Goal: Transaction & Acquisition: Purchase product/service

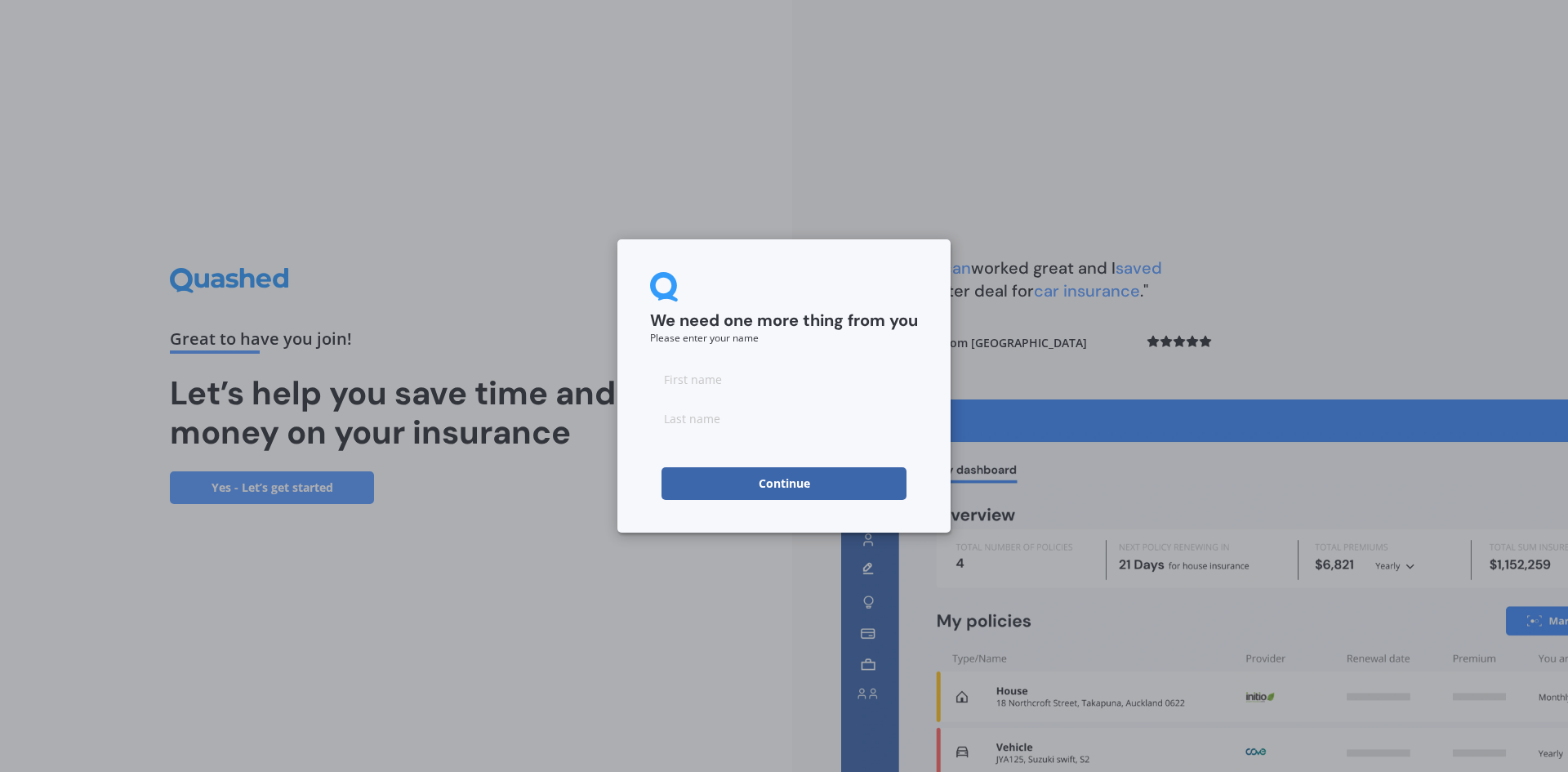
click at [775, 482] on button "Continue" at bounding box center [784, 483] width 245 height 33
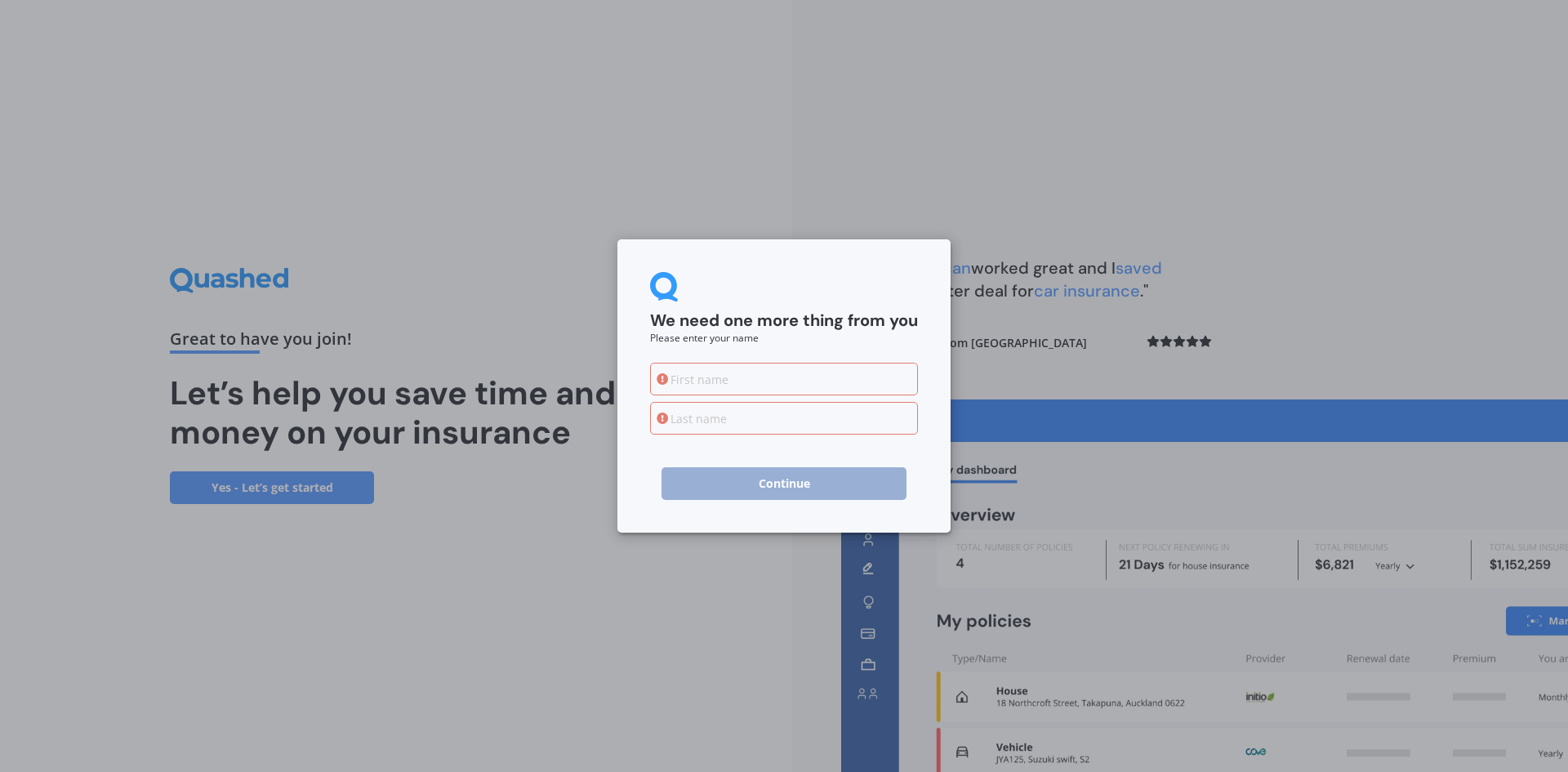
click at [510, 604] on div "We need one more thing from you Please enter your name Continue" at bounding box center [784, 386] width 1568 height 772
click at [697, 374] on input at bounding box center [784, 379] width 267 height 33
type input "[PERSON_NAME]"
click at [718, 425] on input at bounding box center [784, 418] width 267 height 33
type input "Tattersall"
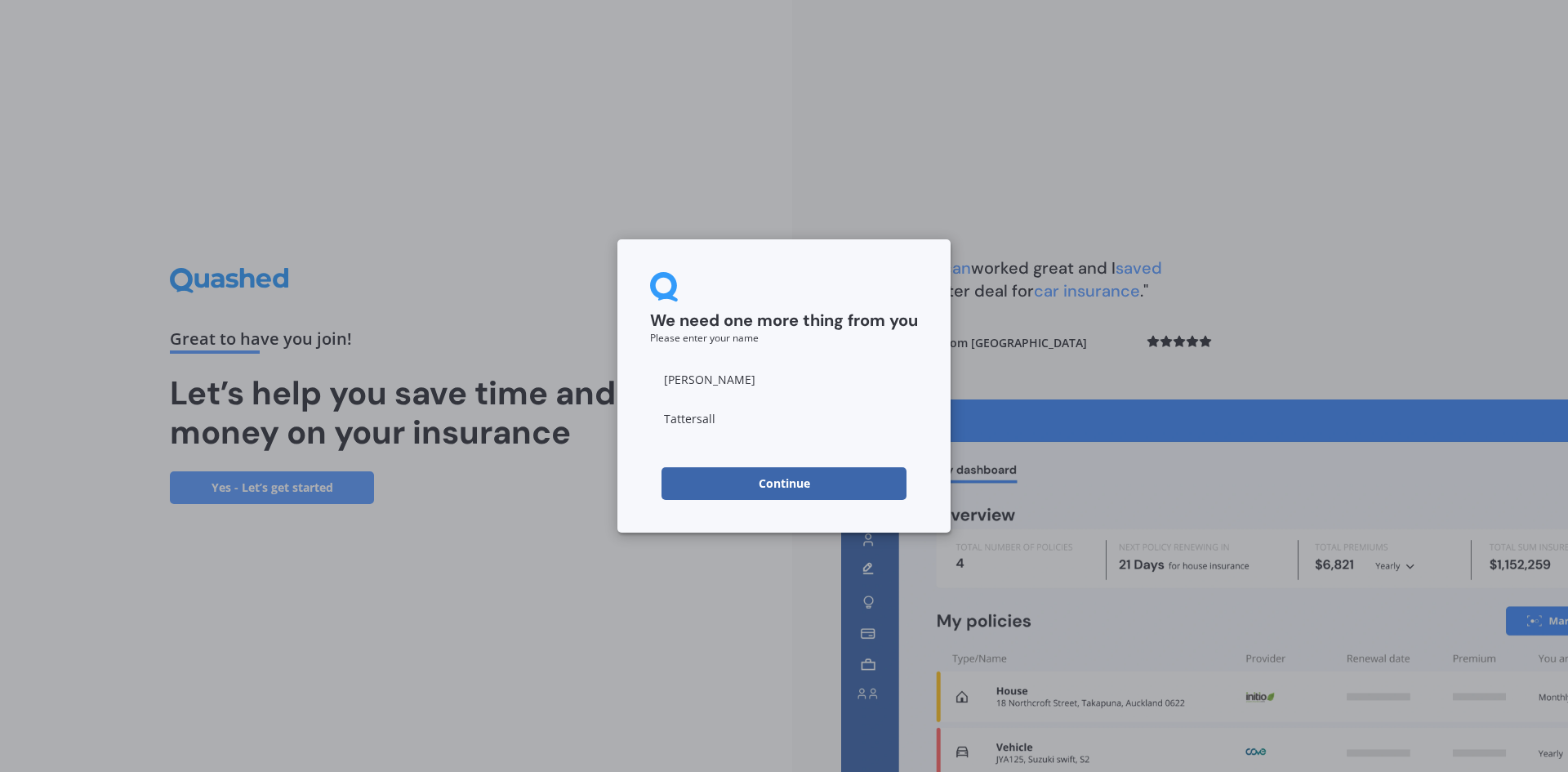
click at [780, 482] on button "Continue" at bounding box center [784, 483] width 245 height 33
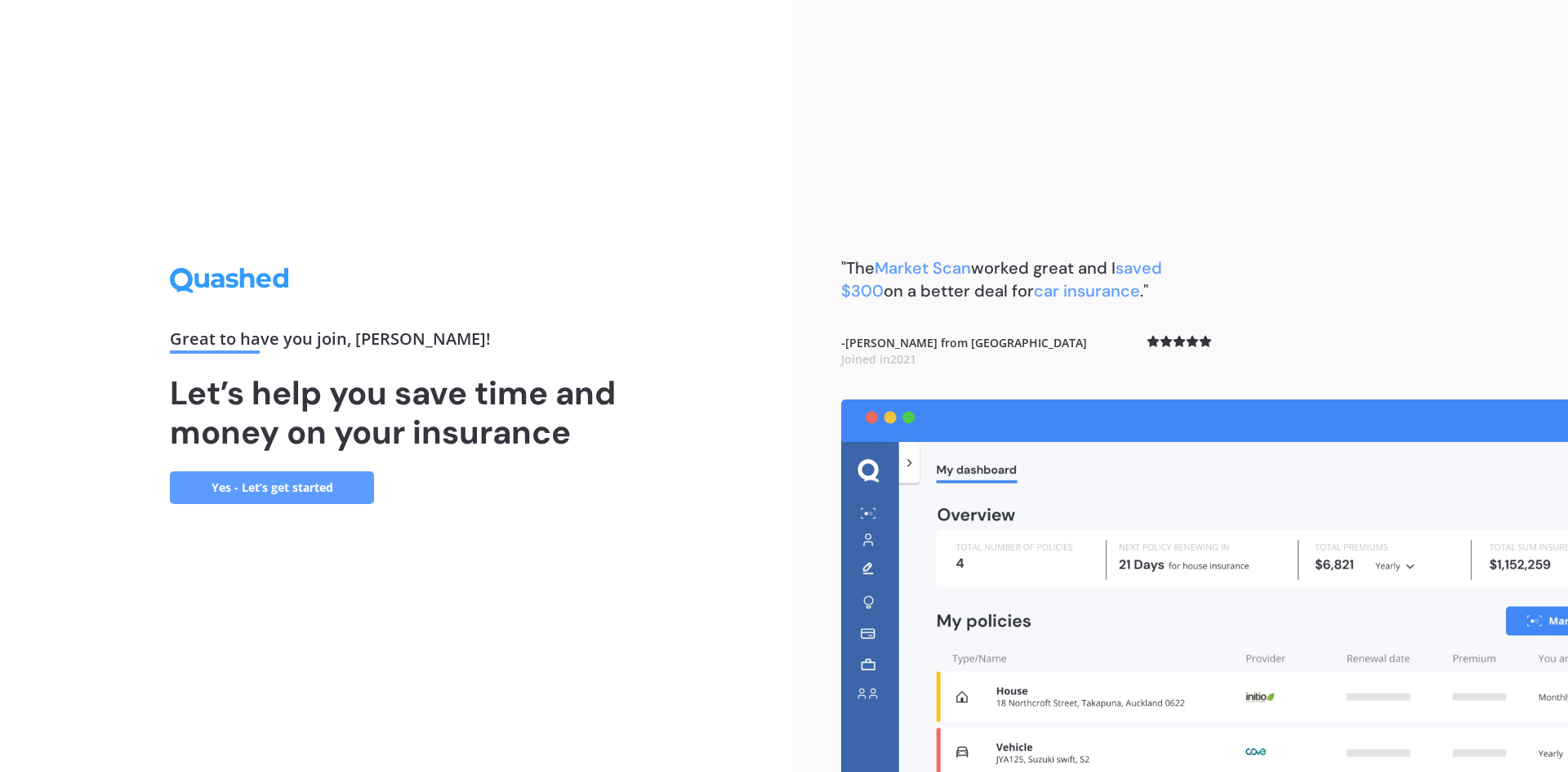
click at [279, 493] on link "Yes - Let’s get started" at bounding box center [271, 487] width 204 height 33
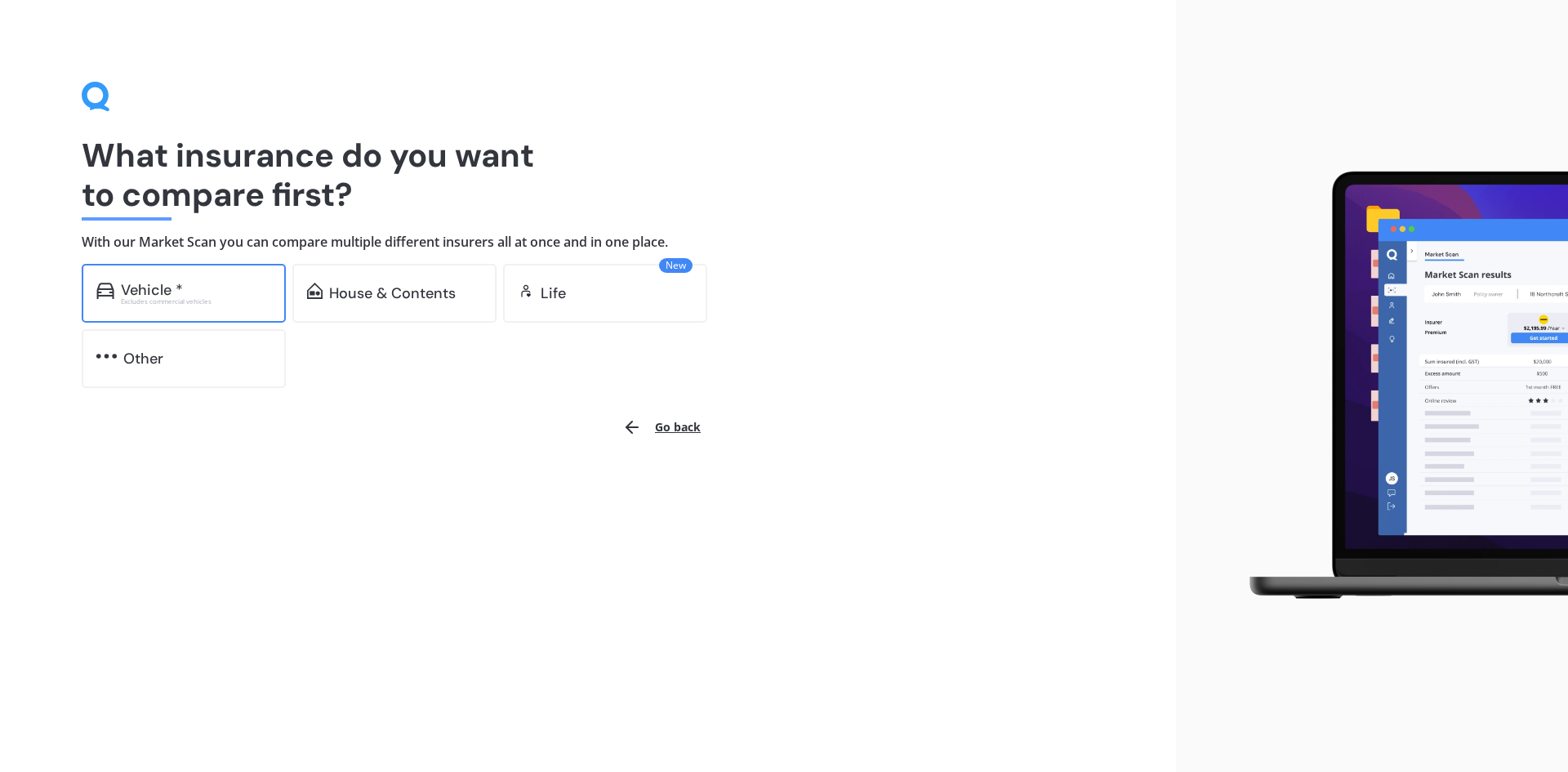
click at [184, 287] on div "Vehicle *" at bounding box center [196, 290] width 150 height 16
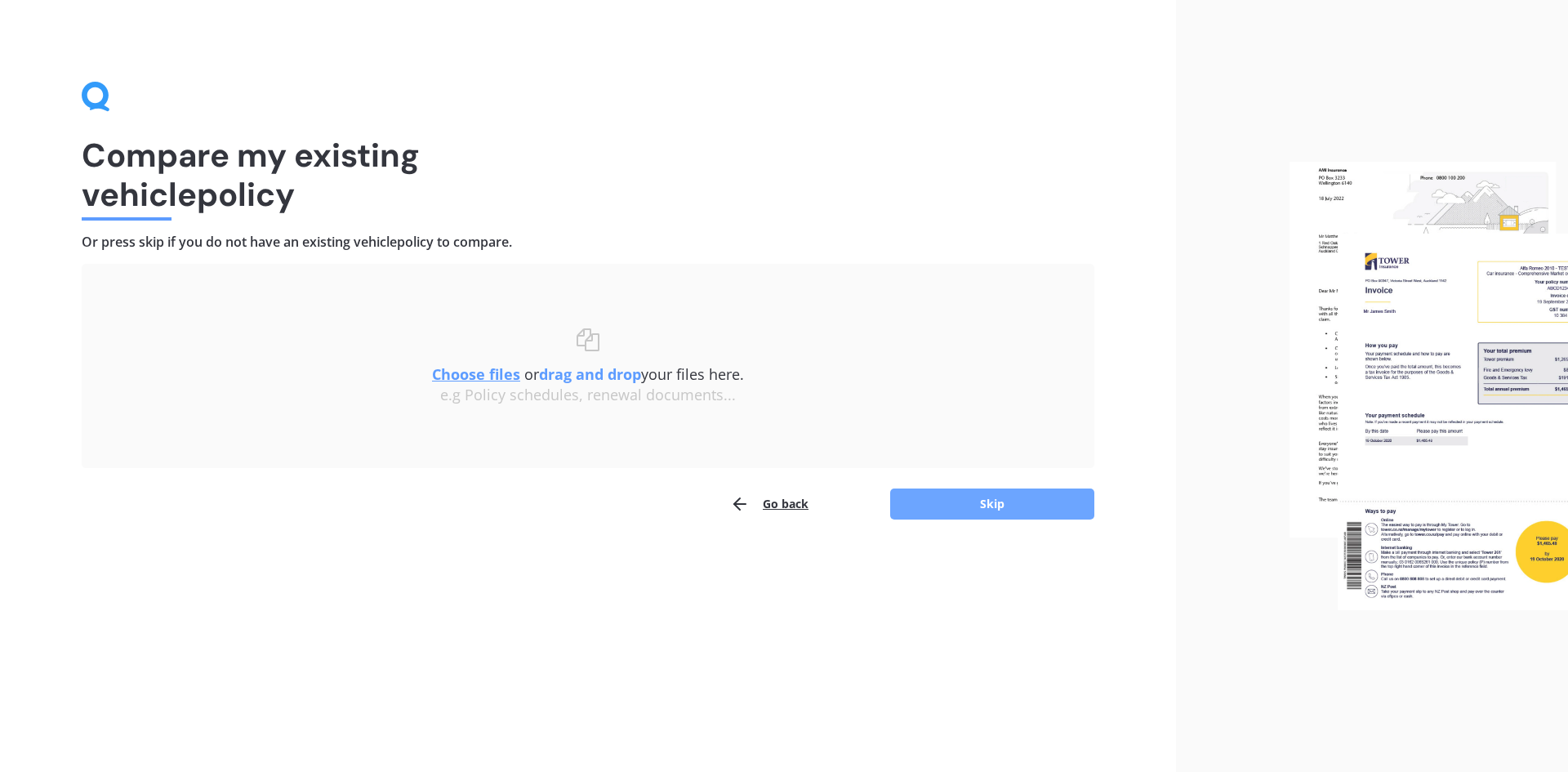
click at [990, 511] on button "Skip" at bounding box center [991, 503] width 204 height 31
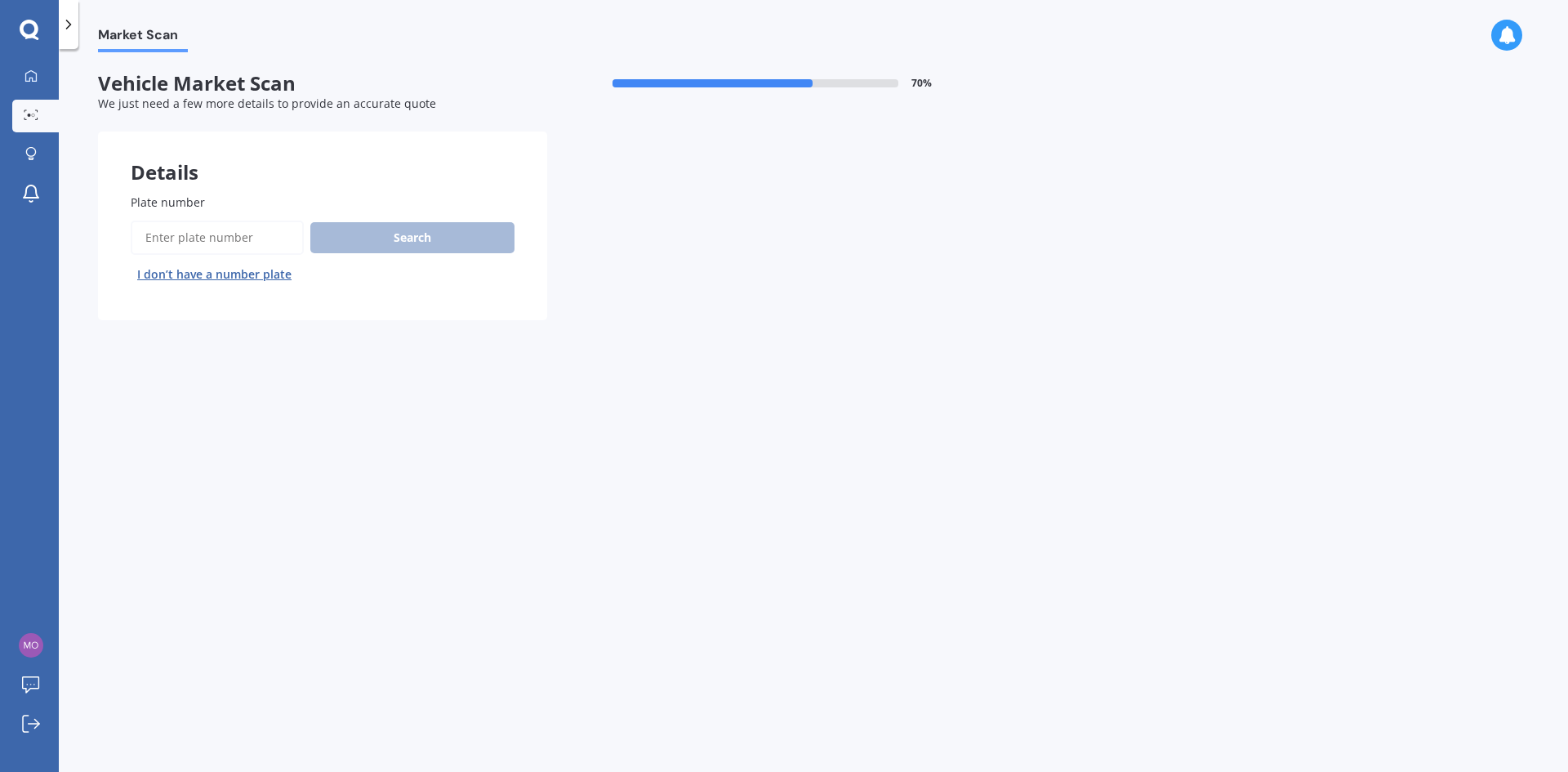
click at [211, 243] on input "Plate number" at bounding box center [217, 238] width 173 height 34
click at [753, 400] on div "Market Scan Vehicle Market Scan 70 % We just need a few more details to provide…" at bounding box center [813, 414] width 1509 height 723
click at [36, 76] on icon at bounding box center [30, 75] width 11 height 11
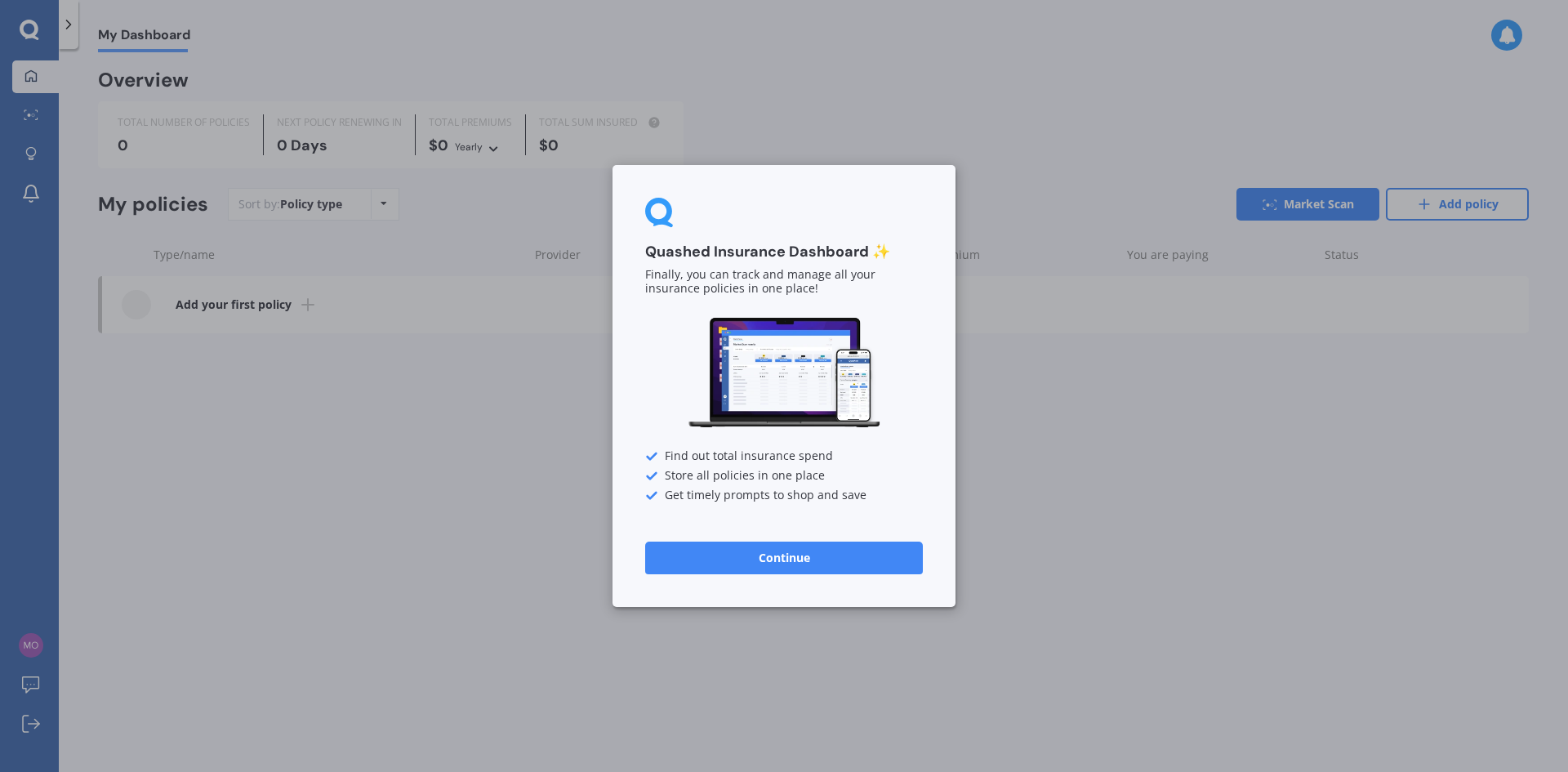
click at [784, 551] on button "Continue" at bounding box center [784, 558] width 277 height 33
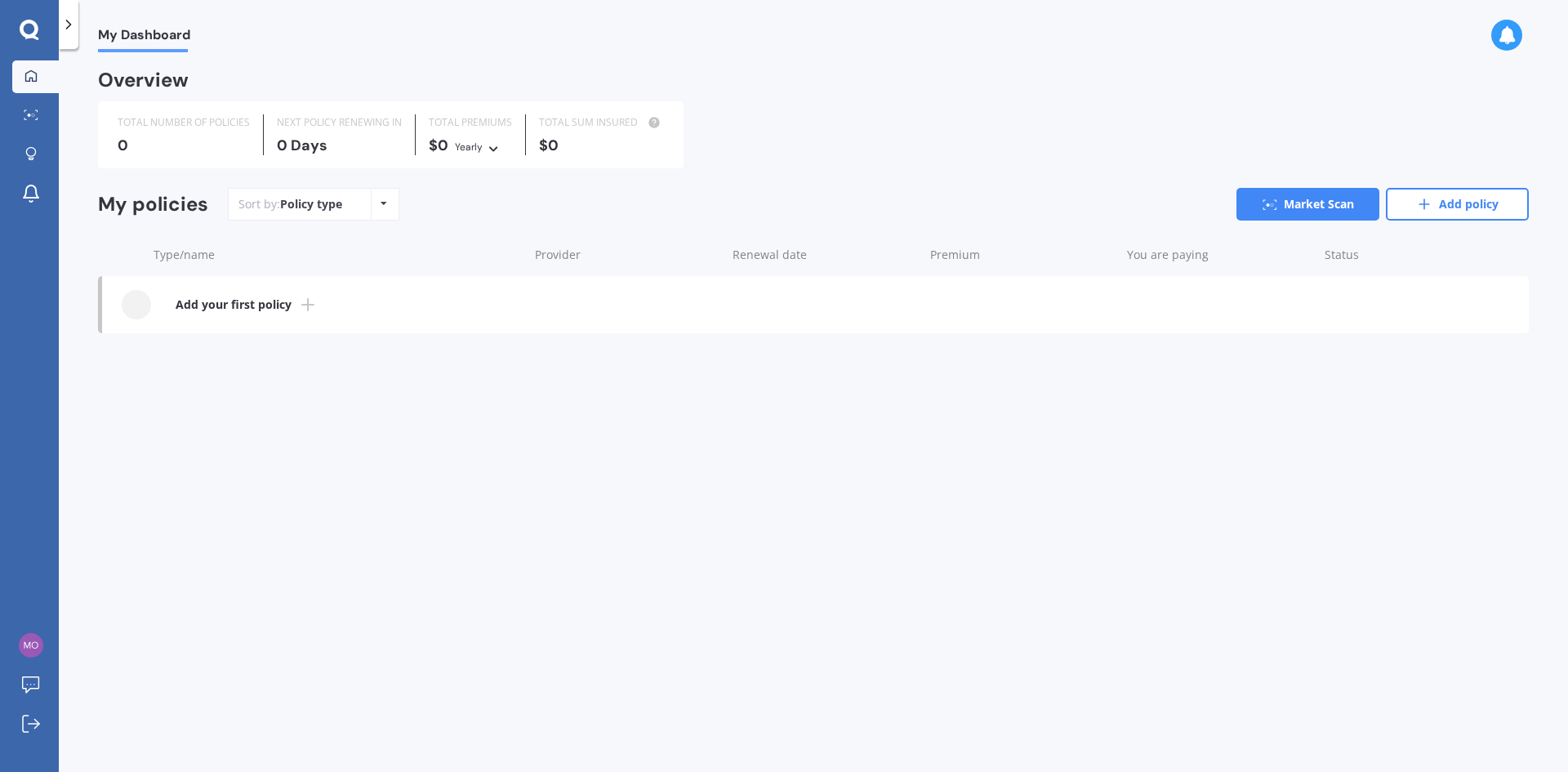
click at [26, 29] on icon at bounding box center [30, 30] width 20 height 21
click at [34, 29] on icon at bounding box center [30, 30] width 20 height 21
click at [28, 118] on icon at bounding box center [31, 114] width 15 height 11
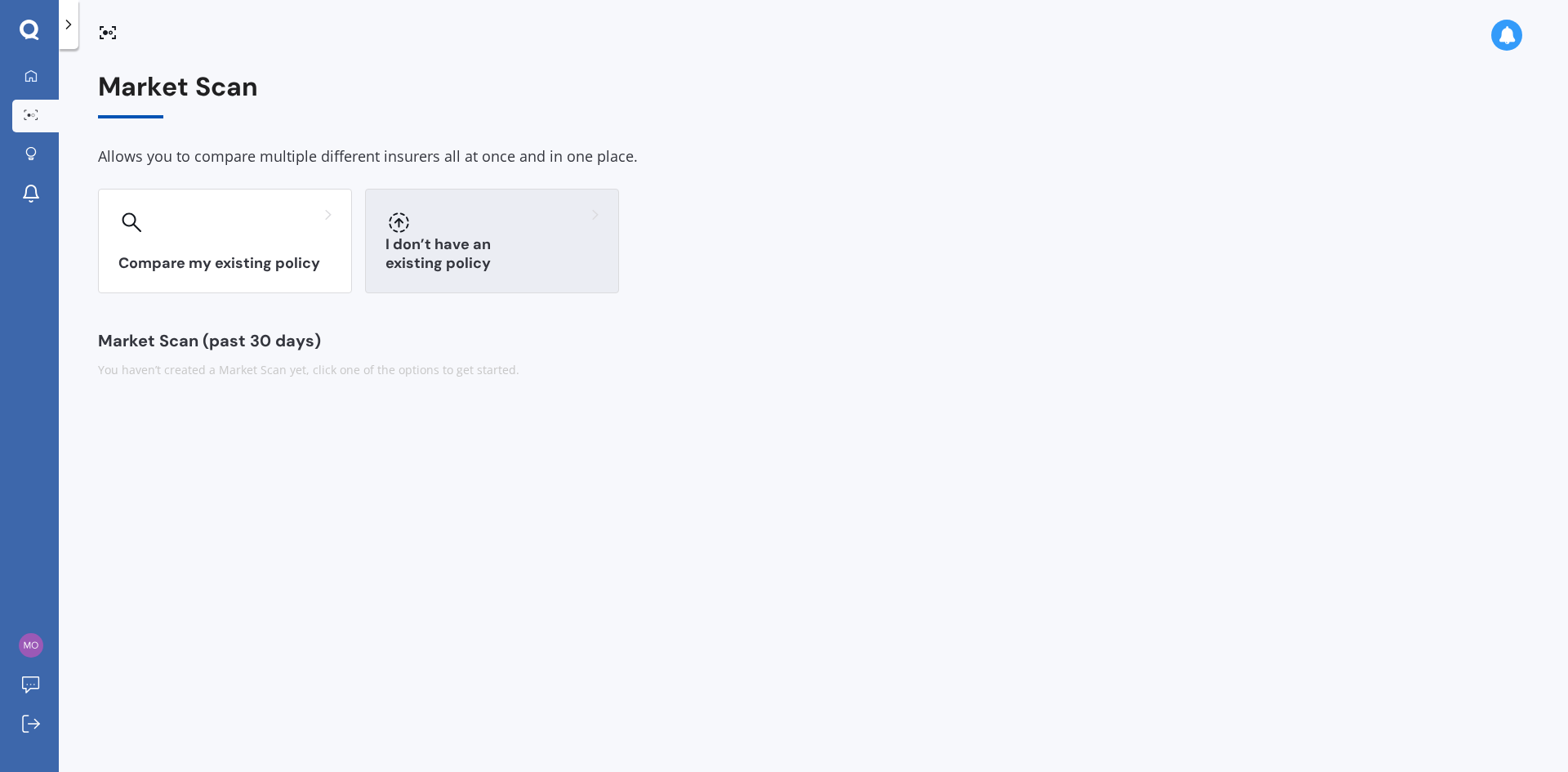
click at [458, 259] on h3 "I don’t have an existing policy" at bounding box center [492, 255] width 213 height 38
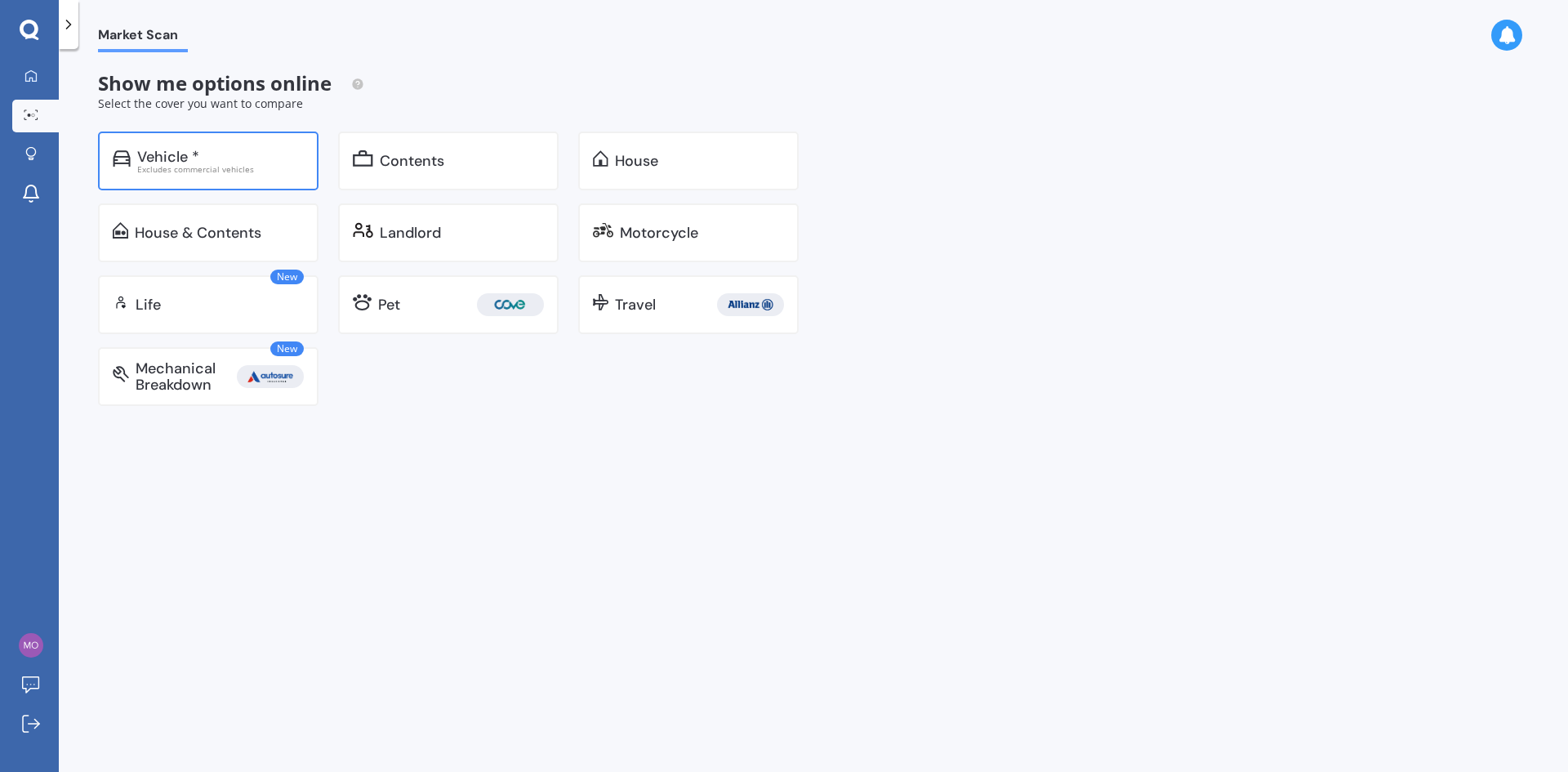
click at [161, 145] on div "Vehicle * Excludes commercial vehicles" at bounding box center [209, 160] width 221 height 59
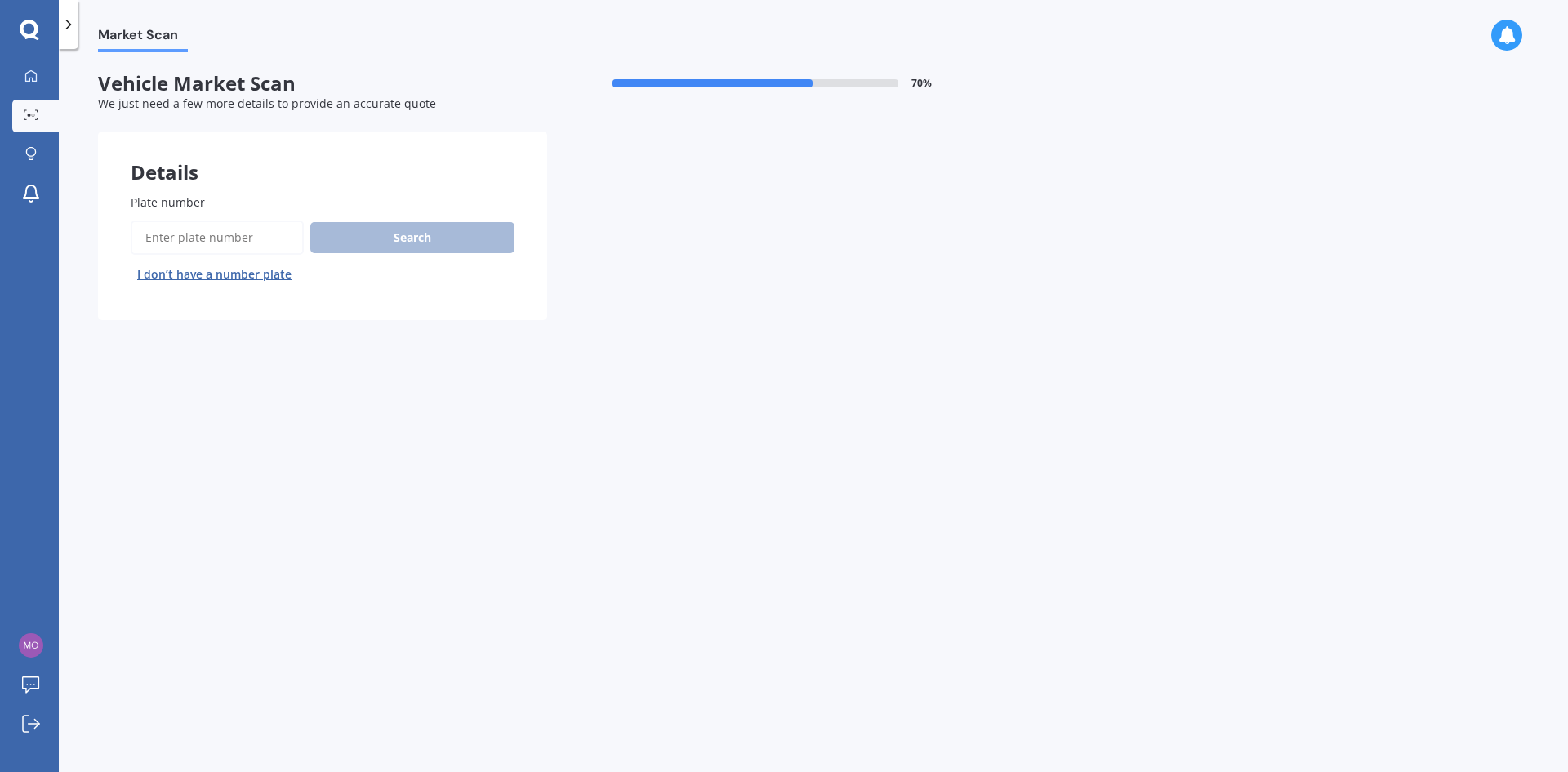
click at [250, 213] on div "Plate number Search I don’t have a number plate" at bounding box center [322, 241] width 384 height 94
click at [243, 204] on label "Plate number" at bounding box center [318, 202] width 377 height 17
click at [243, 221] on input "Plate number" at bounding box center [217, 238] width 173 height 34
click at [140, 194] on span "Plate number" at bounding box center [167, 202] width 75 height 16
click at [140, 221] on input "Plate number" at bounding box center [217, 238] width 173 height 34
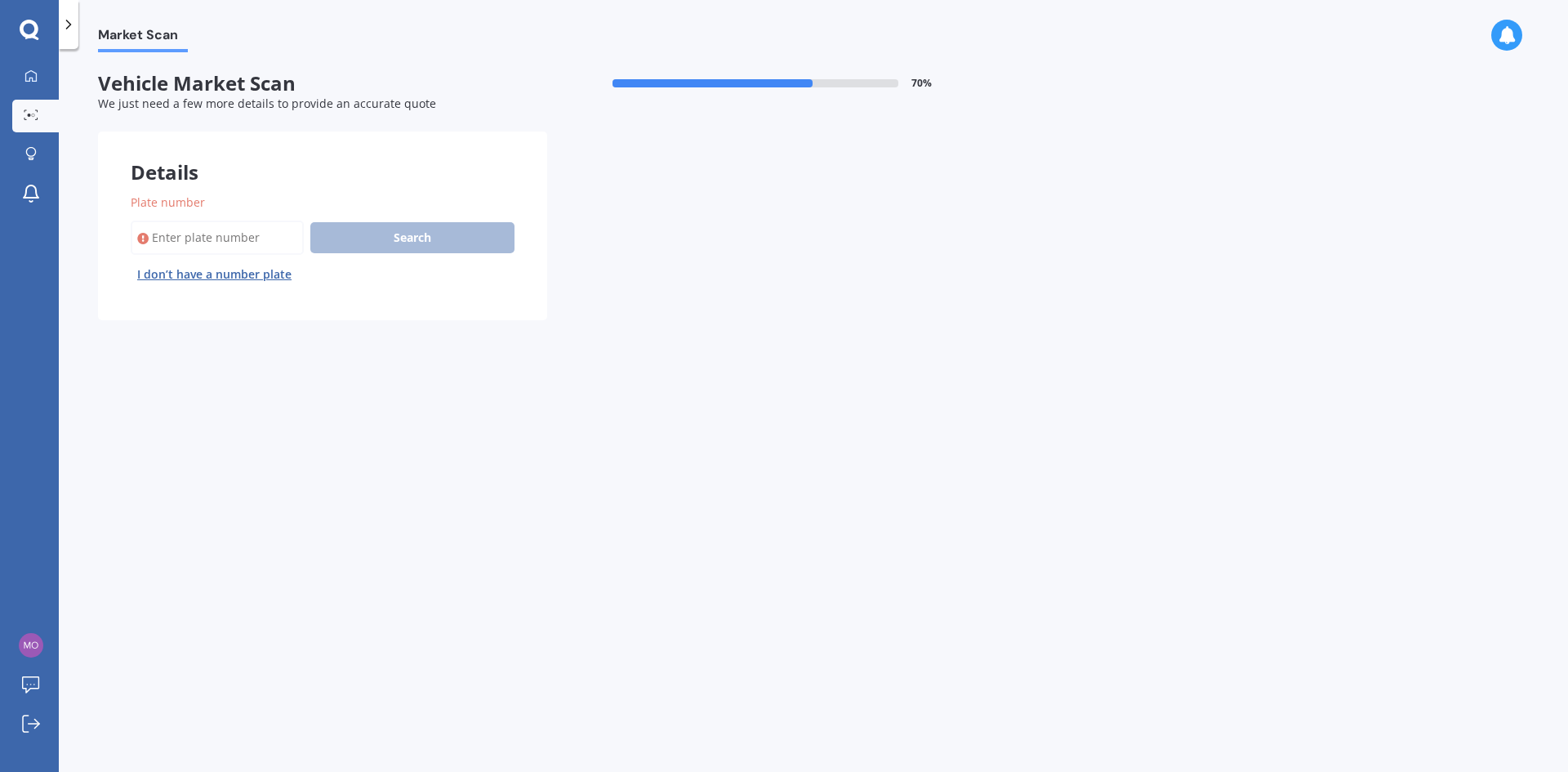
click at [174, 231] on input "Plate number" at bounding box center [217, 238] width 173 height 34
type input "PNP154"
click at [411, 244] on button "Search" at bounding box center [412, 237] width 204 height 31
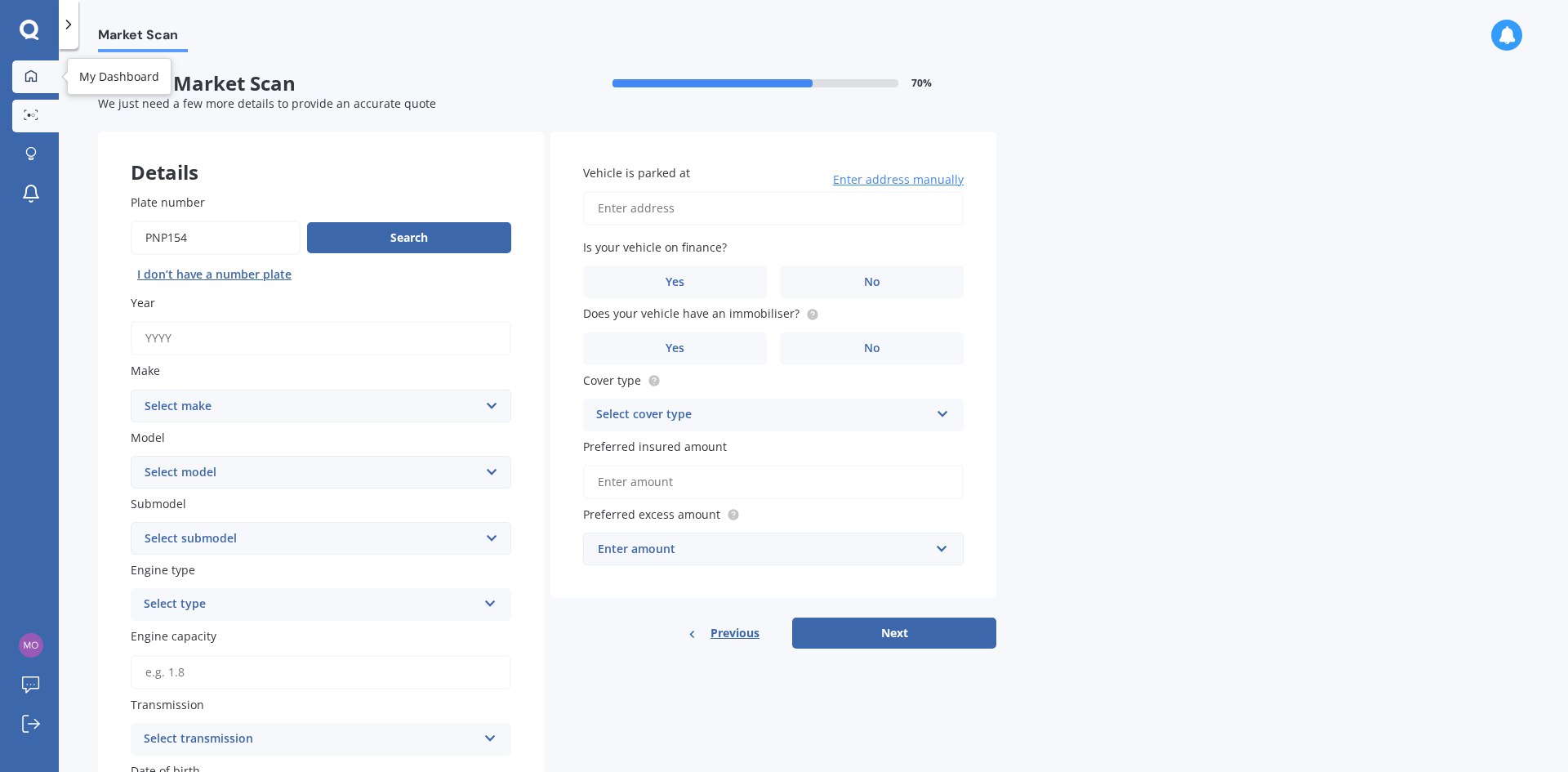
click at [38, 80] on div at bounding box center [31, 77] width 25 height 15
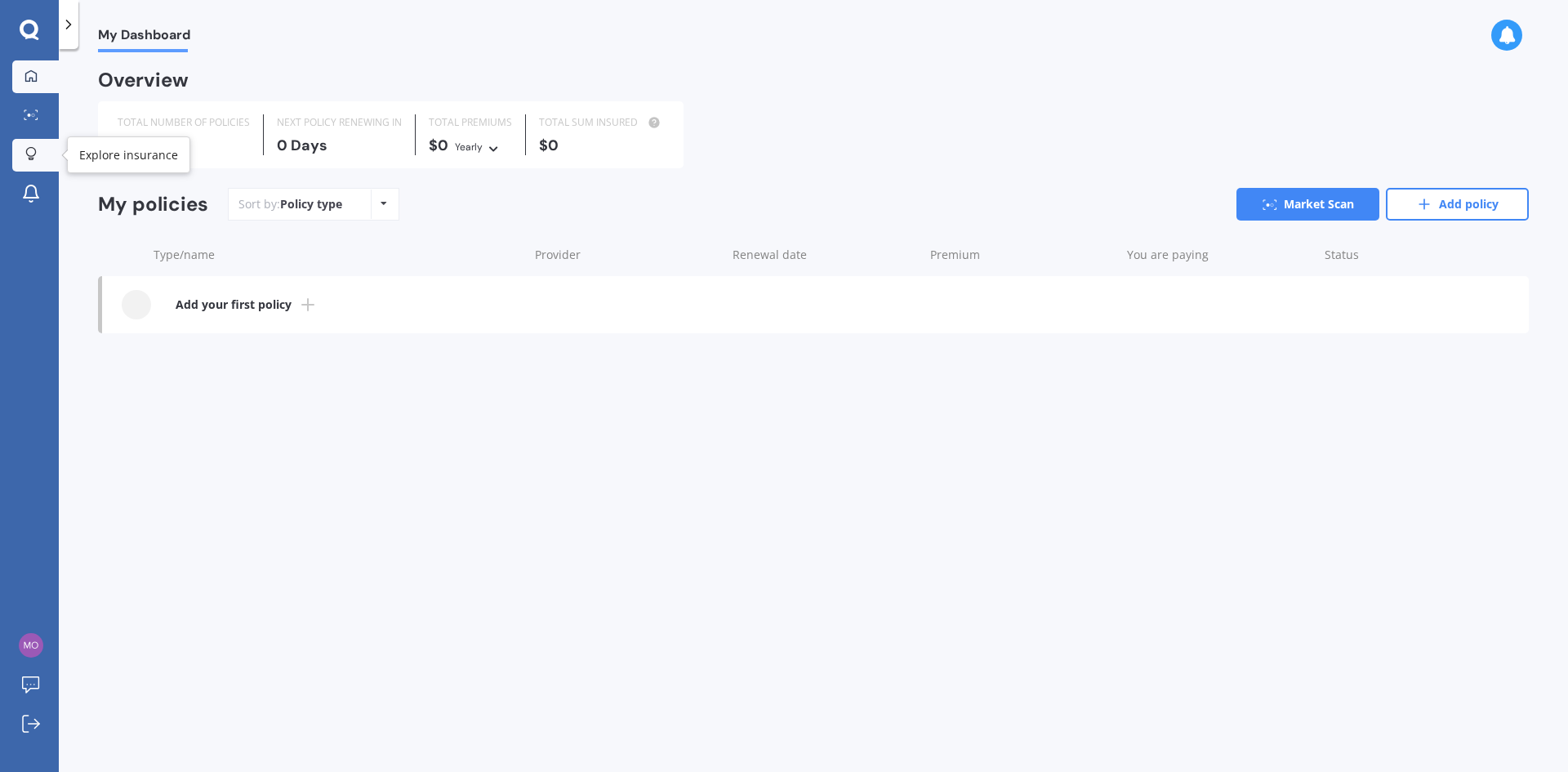
click at [34, 150] on icon at bounding box center [30, 154] width 11 height 14
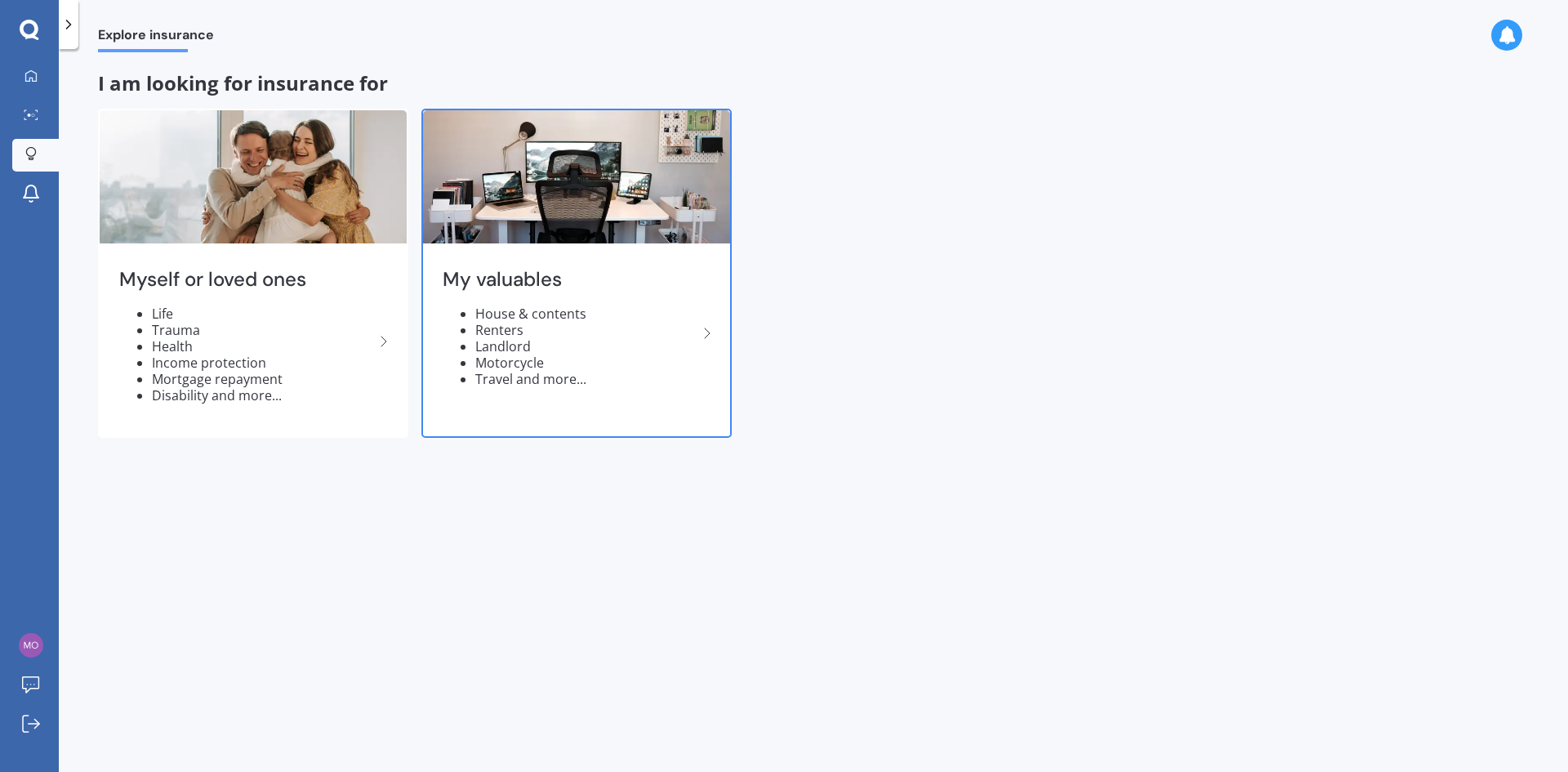
click at [709, 333] on polyline at bounding box center [707, 333] width 5 height 10
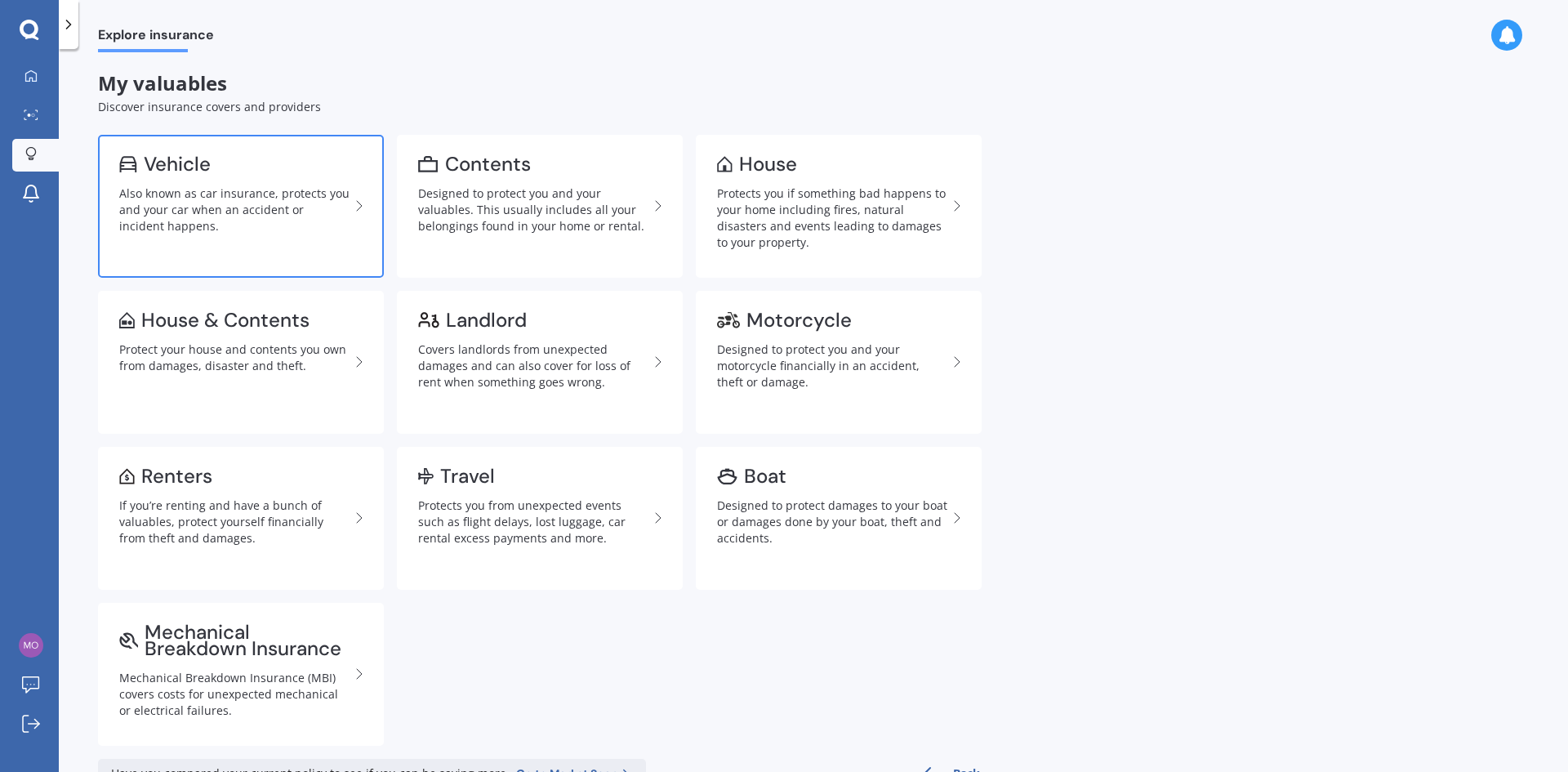
click at [246, 208] on div "Also known as car insurance, protects you and your car when an accident or inci…" at bounding box center [235, 209] width 231 height 49
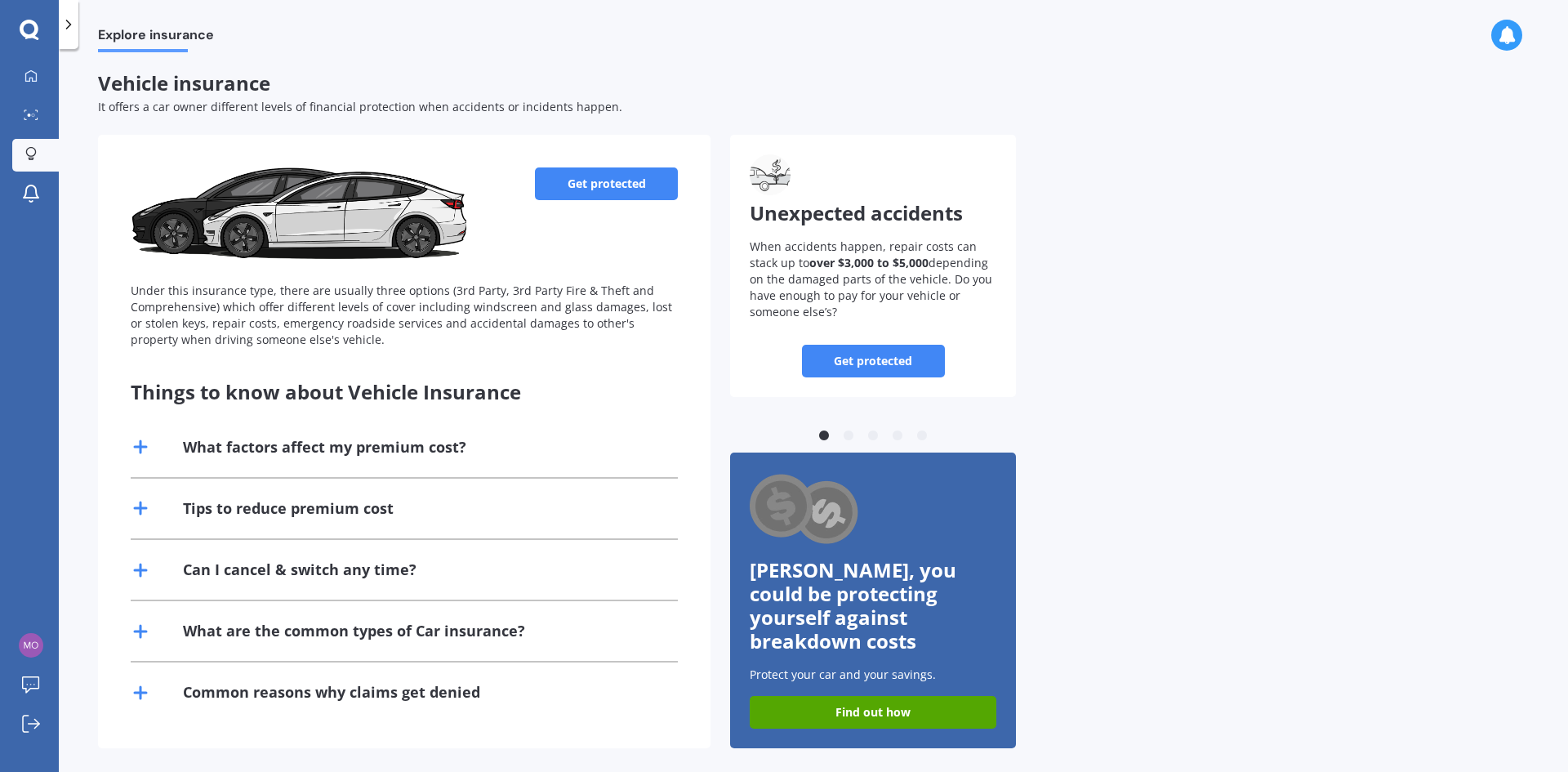
click at [583, 191] on link "Get protected" at bounding box center [607, 183] width 143 height 33
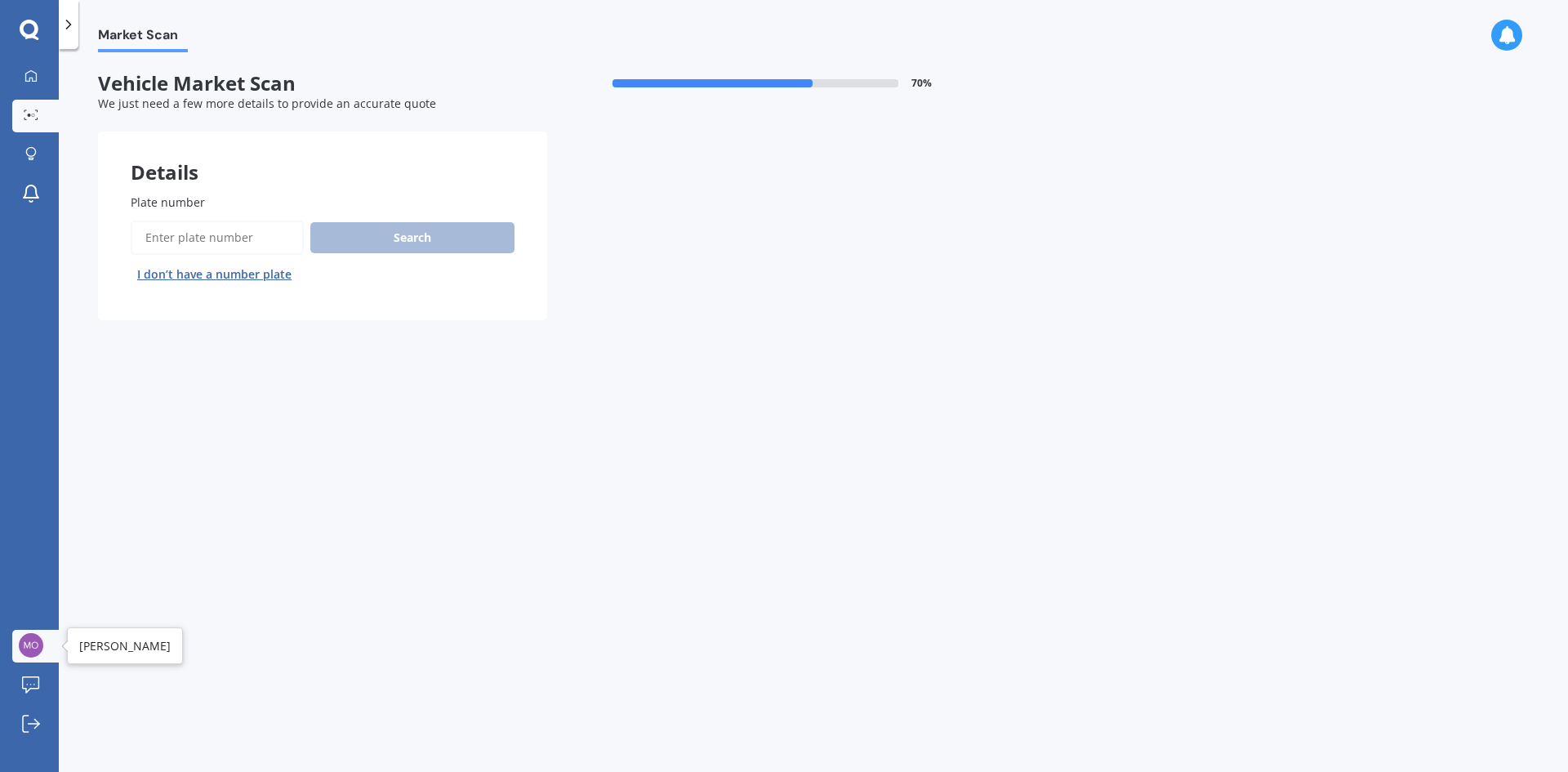
click at [39, 652] on img at bounding box center [31, 646] width 25 height 25
